Goal: Transaction & Acquisition: Purchase product/service

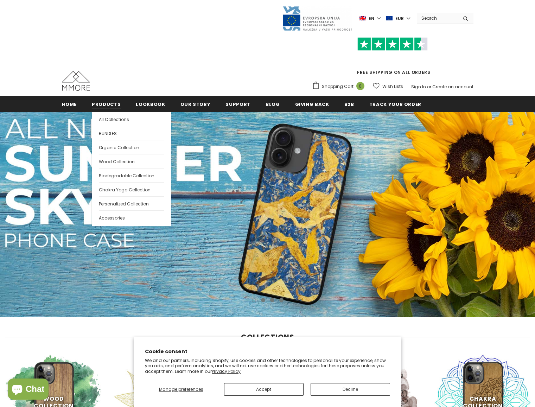
click at [92, 104] on span "Products" at bounding box center [106, 104] width 29 height 7
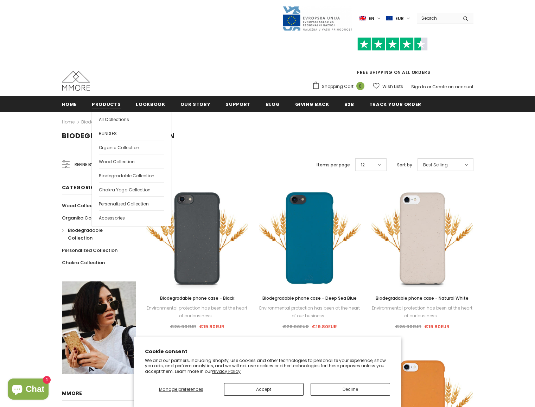
click at [117, 105] on span "Products" at bounding box center [106, 104] width 29 height 7
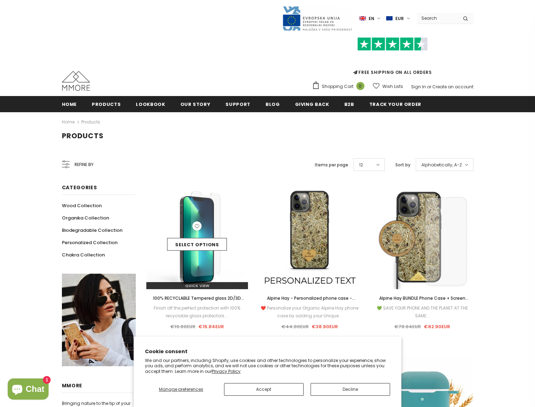
click at [196, 263] on img at bounding box center [197, 238] width 102 height 102
click at [200, 268] on img at bounding box center [197, 238] width 102 height 102
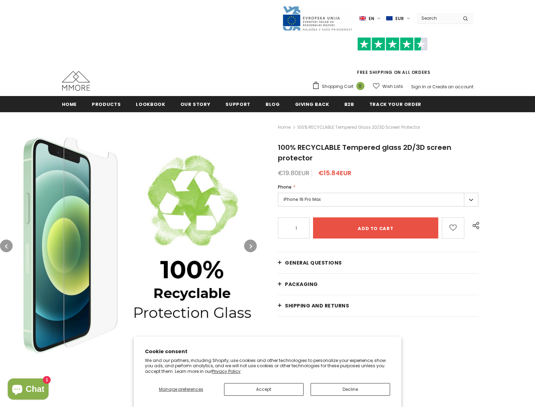
click at [303, 203] on label "iPhone 16 Pro Max" at bounding box center [378, 200] width 200 height 14
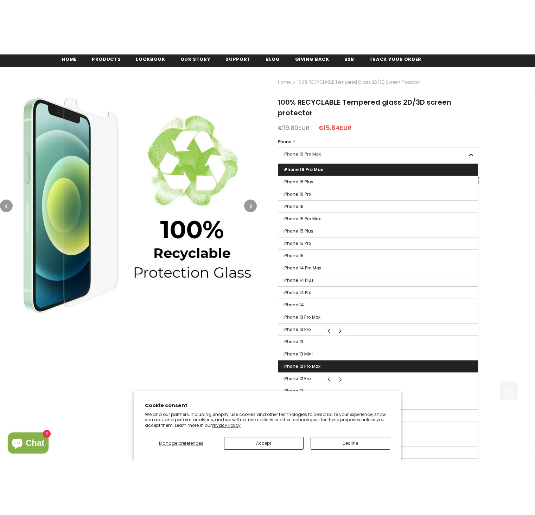
scroll to position [108, 0]
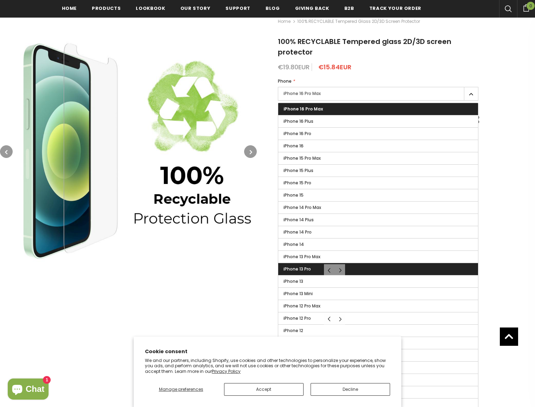
click at [316, 267] on label "iPhone 13 Pro" at bounding box center [378, 269] width 200 height 12
click at [0, 0] on input "iPhone 13 Pro" at bounding box center [0, 0] width 0 height 0
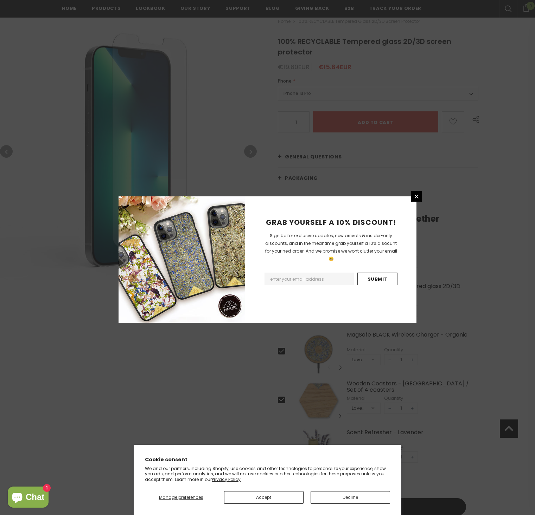
click at [337, 273] on input "Email Address" at bounding box center [308, 279] width 89 height 13
type input "wolfganghess@gmx.de"
click at [388, 275] on input "Submit" at bounding box center [377, 279] width 40 height 13
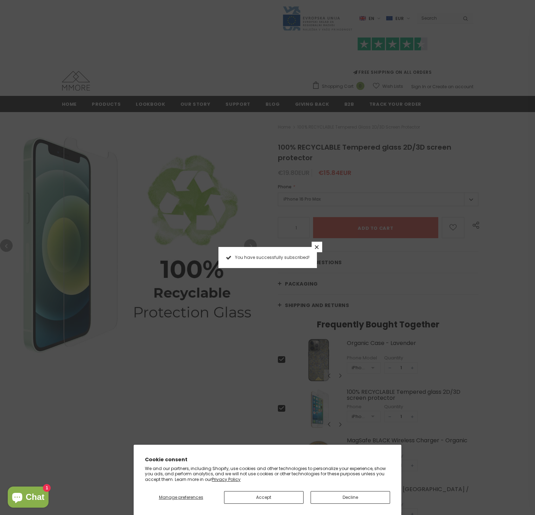
click at [317, 248] on icon at bounding box center [317, 247] width 4 height 4
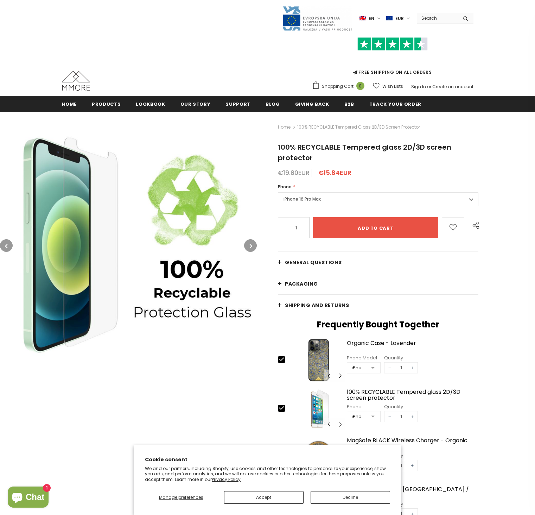
click at [313, 203] on label "iPhone 16 Pro Max" at bounding box center [378, 200] width 200 height 14
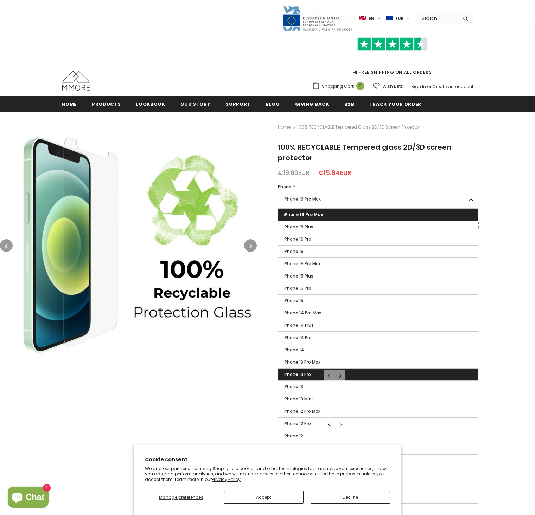
click at [316, 377] on label "iPhone 13 Pro" at bounding box center [378, 375] width 200 height 12
click at [0, 0] on input "iPhone 13 Pro" at bounding box center [0, 0] width 0 height 0
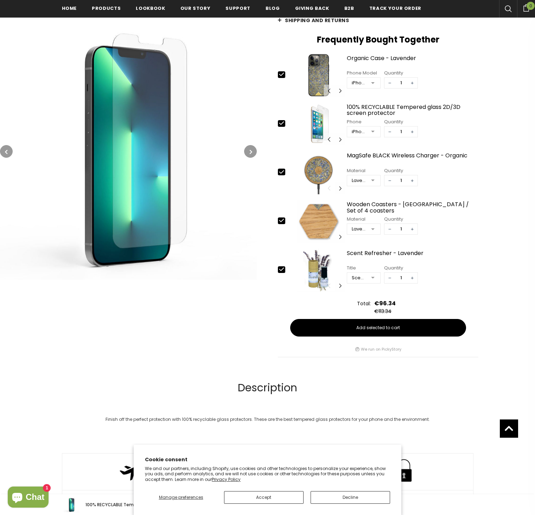
scroll to position [430, 0]
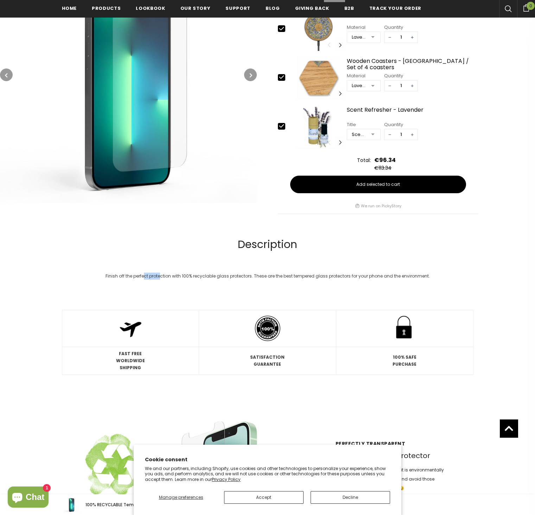
drag, startPoint x: 144, startPoint y: 281, endPoint x: 161, endPoint y: 278, distance: 16.7
click at [161, 278] on div "Finish off the perfect protection with 100% recyclable glass protectors. These …" at bounding box center [267, 276] width 411 height 7
drag, startPoint x: 186, startPoint y: 277, endPoint x: 259, endPoint y: 279, distance: 73.2
click at [256, 279] on div "Finish off the perfect protection with 100% recyclable glass protectors. These …" at bounding box center [267, 276] width 411 height 7
click at [276, 278] on div "Finish off the perfect protection with 100% recyclable glass protectors. These …" at bounding box center [267, 276] width 411 height 7
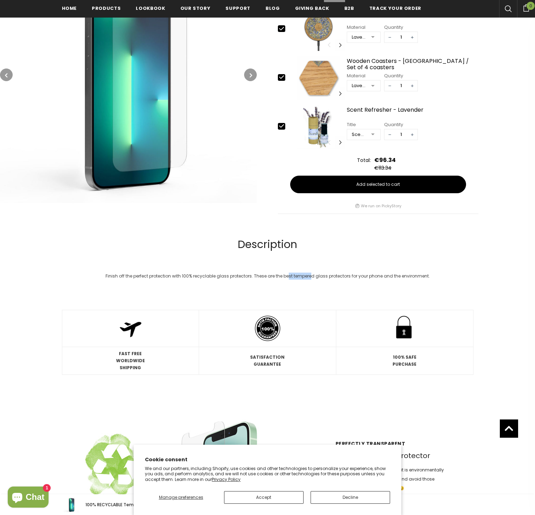
drag, startPoint x: 293, startPoint y: 278, endPoint x: 314, endPoint y: 278, distance: 21.4
click at [312, 278] on div "Finish off the perfect protection with 100% recyclable glass protectors. These …" at bounding box center [267, 276] width 411 height 7
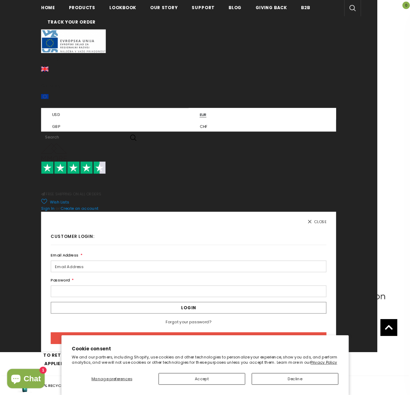
scroll to position [695, 0]
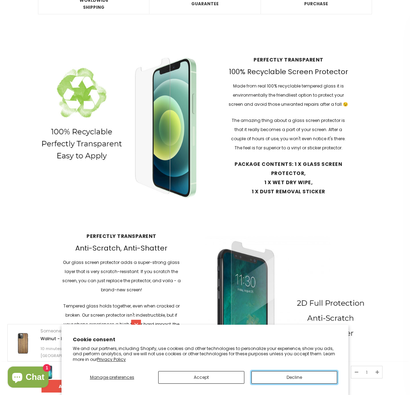
click at [301, 377] on button "Decline" at bounding box center [294, 377] width 86 height 13
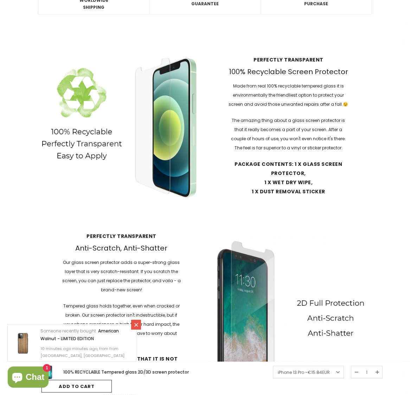
click at [98, 391] on input "Add to cart" at bounding box center [76, 386] width 70 height 13
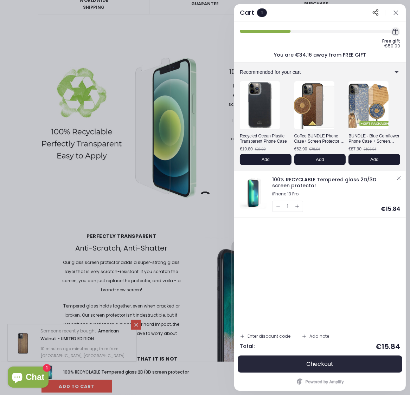
click at [310, 365] on span "Checkout" at bounding box center [320, 364] width 27 height 7
